Goal: Task Accomplishment & Management: Use online tool/utility

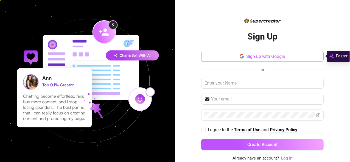
click at [259, 57] on span "Sign up with Google" at bounding box center [265, 56] width 39 height 5
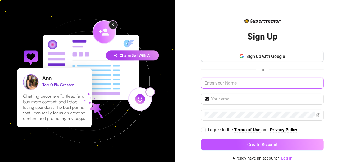
click at [224, 85] on input "text" at bounding box center [262, 83] width 122 height 11
click at [205, 130] on span at bounding box center [203, 130] width 4 height 4
click at [205, 130] on input "I agree to the Terms of Use and Privacy Policy" at bounding box center [203, 130] width 4 height 4
checkbox input "true"
click at [227, 83] on input "text" at bounding box center [262, 83] width 122 height 11
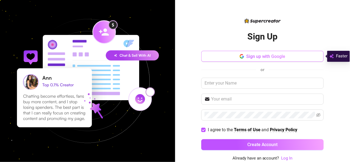
click at [276, 56] on span "Sign up with Google" at bounding box center [265, 56] width 39 height 5
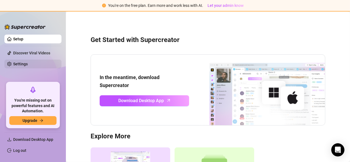
click at [26, 64] on link "Settings" at bounding box center [20, 64] width 15 height 4
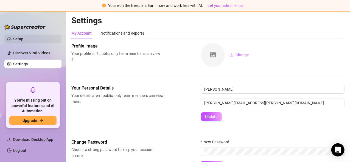
click at [23, 40] on link "Setup" at bounding box center [18, 39] width 10 height 4
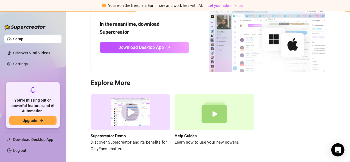
scroll to position [72, 0]
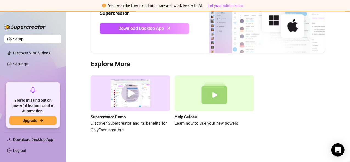
click at [14, 39] on link "Setup" at bounding box center [18, 39] width 10 height 4
click at [15, 39] on link "Setup" at bounding box center [18, 39] width 10 height 4
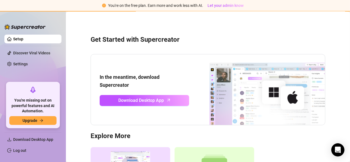
scroll to position [0, 0]
click at [29, 25] on img at bounding box center [24, 26] width 41 height 5
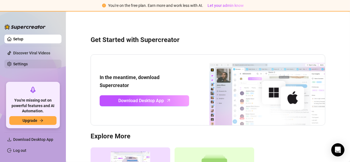
click at [24, 63] on link "Settings" at bounding box center [20, 64] width 15 height 4
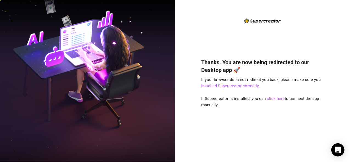
click at [273, 98] on link "click here" at bounding box center [276, 98] width 18 height 5
click at [273, 99] on link "click here" at bounding box center [276, 98] width 18 height 5
click at [273, 97] on link "click here" at bounding box center [276, 98] width 18 height 5
click at [277, 97] on link "click here" at bounding box center [276, 98] width 18 height 5
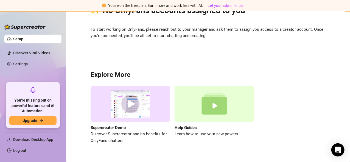
scroll to position [43, 0]
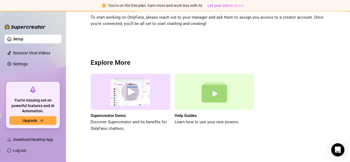
click at [128, 92] on img at bounding box center [131, 92] width 80 height 36
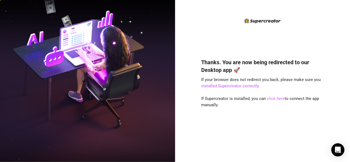
click at [277, 98] on link "click here" at bounding box center [276, 98] width 18 height 5
drag, startPoint x: 277, startPoint y: 98, endPoint x: 278, endPoint y: 110, distance: 11.3
click at [278, 112] on div "Thanks. You are now being redirected to our Desktop app 🚀 If your browser does …" at bounding box center [262, 102] width 122 height 102
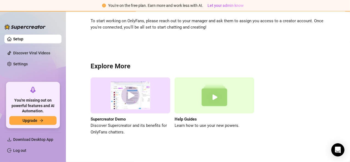
scroll to position [43, 0]
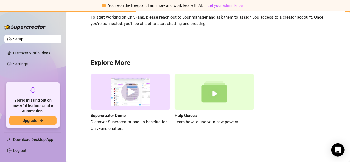
click at [218, 97] on img at bounding box center [214, 92] width 80 height 36
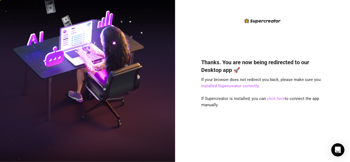
click at [277, 100] on link "click here" at bounding box center [276, 98] width 18 height 5
click at [276, 98] on link "click here" at bounding box center [276, 98] width 18 height 5
click at [277, 100] on link "click here" at bounding box center [276, 98] width 18 height 5
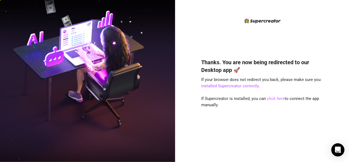
click at [273, 98] on link "click here" at bounding box center [276, 98] width 18 height 5
click at [241, 87] on link "installed Supercreator correctly" at bounding box center [229, 85] width 57 height 5
